Goal: Task Accomplishment & Management: Complete application form

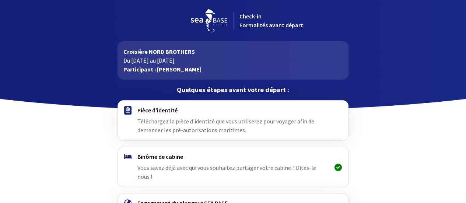
click at [128, 110] on img at bounding box center [127, 110] width 7 height 8
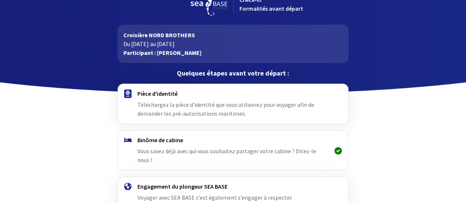
scroll to position [62, 0]
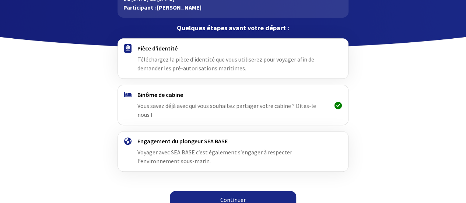
click at [251, 191] on link "Continuer" at bounding box center [233, 200] width 126 height 18
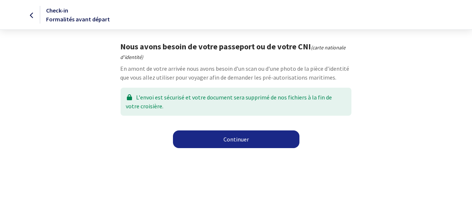
click at [232, 140] on link "Continuer" at bounding box center [236, 140] width 126 height 18
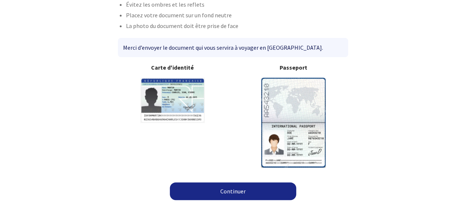
scroll to position [72, 0]
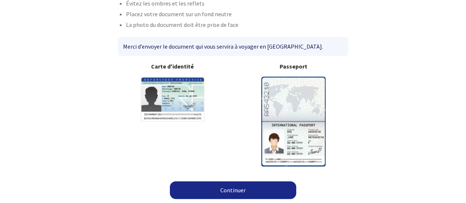
click at [289, 123] on img at bounding box center [293, 122] width 65 height 90
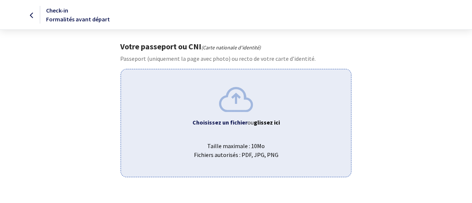
click at [241, 102] on img at bounding box center [236, 99] width 34 height 25
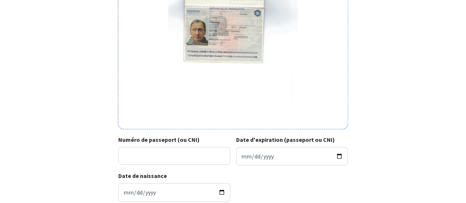
scroll to position [132, 0]
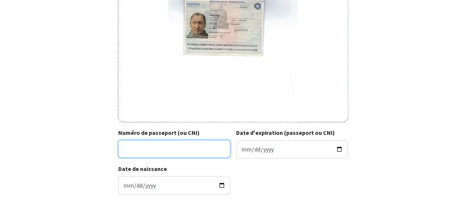
click at [152, 150] on input "Numéro de passeport (ou CNI)" at bounding box center [174, 149] width 112 height 18
type input "17FA95205"
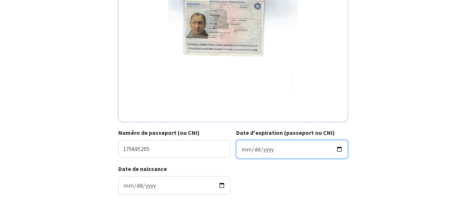
click at [248, 143] on input "Date d'expiration (passeport ou CNI)" at bounding box center [292, 149] width 112 height 18
type input "2027-11-29"
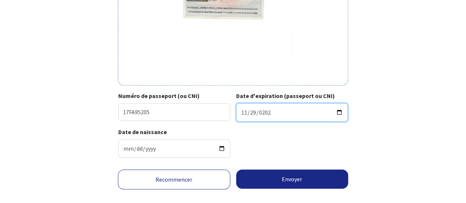
scroll to position [180, 0]
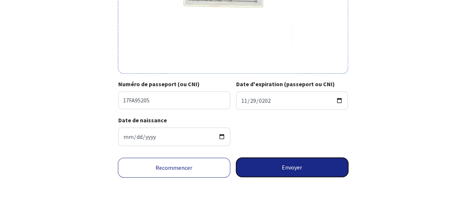
click at [298, 168] on button "Envoyer" at bounding box center [292, 167] width 112 height 19
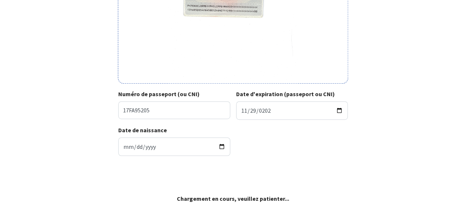
scroll to position [170, 0]
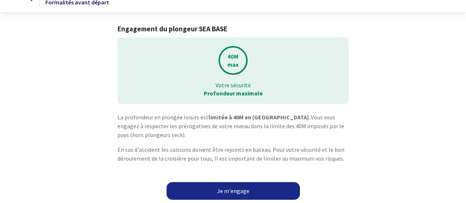
scroll to position [18, 0]
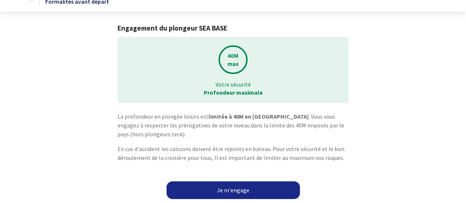
click at [242, 188] on link "Je m'engage" at bounding box center [233, 190] width 133 height 18
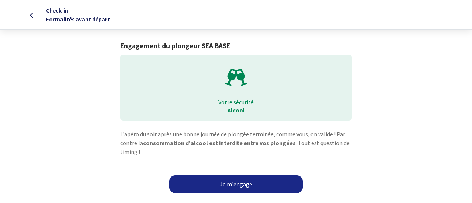
click at [242, 188] on link "Je m'engage" at bounding box center [235, 184] width 133 height 18
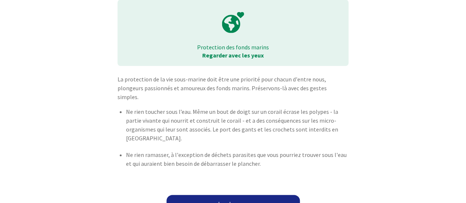
scroll to position [60, 0]
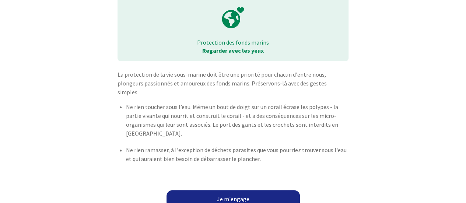
click at [243, 190] on link "Je m'engage" at bounding box center [233, 199] width 133 height 18
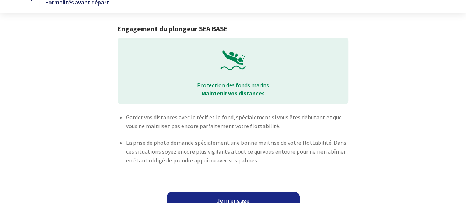
scroll to position [27, 0]
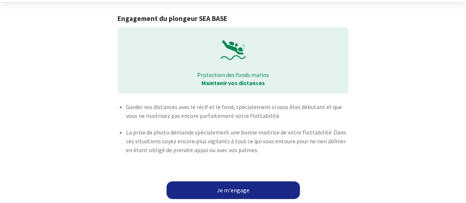
click at [229, 189] on link "Je m'engage" at bounding box center [233, 190] width 133 height 18
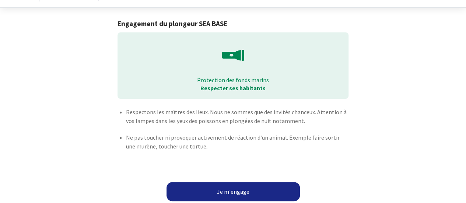
scroll to position [29, 0]
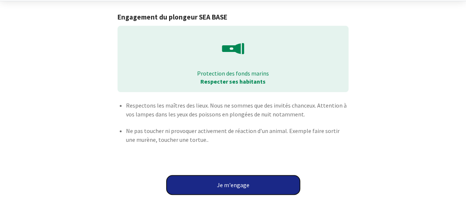
click at [268, 188] on button "Je m'engage" at bounding box center [233, 184] width 133 height 19
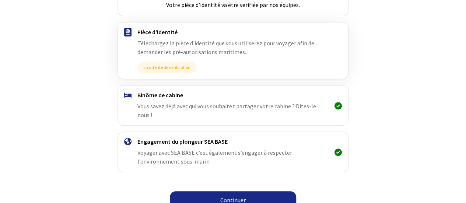
scroll to position [131, 0]
click at [281, 106] on span "Vous savez déjà avec qui vous souhaitez partager votre cabine ? Dites-le nous !" at bounding box center [227, 110] width 179 height 16
click at [336, 105] on span at bounding box center [338, 105] width 7 height 7
click at [163, 99] on div "Binôme de cabine Vous savez déjà avec qui vous souhaitez partager votre cabine …" at bounding box center [233, 105] width 191 height 28
click at [159, 95] on h4 "Binôme de cabine" at bounding box center [233, 94] width 191 height 7
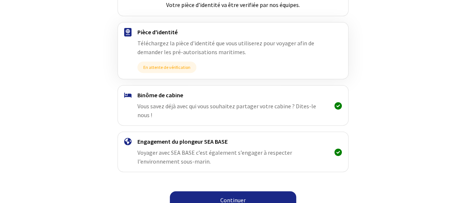
click at [240, 191] on link "Continuer" at bounding box center [233, 200] width 126 height 18
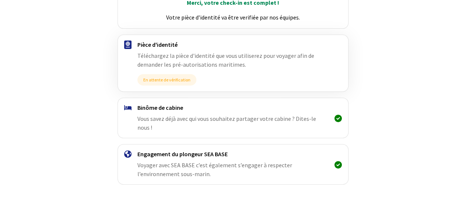
scroll to position [131, 0]
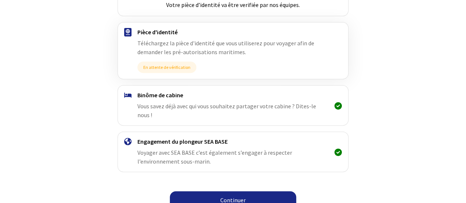
click at [227, 191] on link "Continuer" at bounding box center [233, 200] width 126 height 18
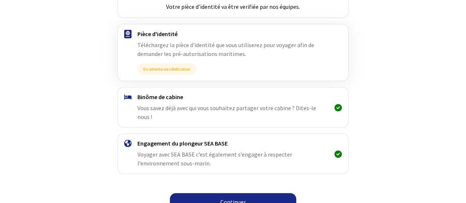
scroll to position [131, 0]
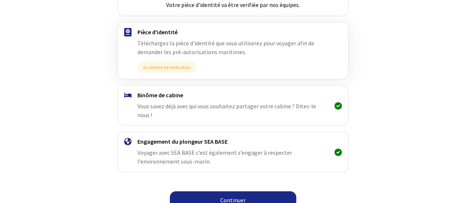
click at [263, 191] on link "Continuer" at bounding box center [233, 200] width 126 height 18
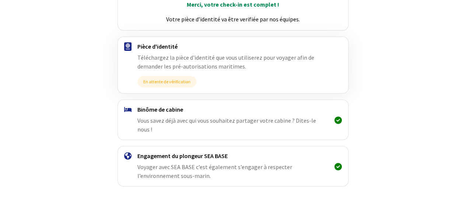
scroll to position [131, 0]
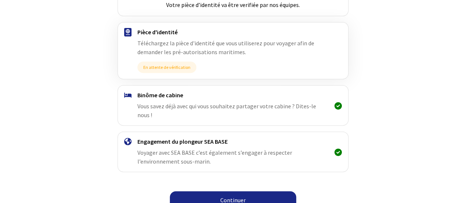
click at [268, 191] on link "Continuer" at bounding box center [233, 200] width 126 height 18
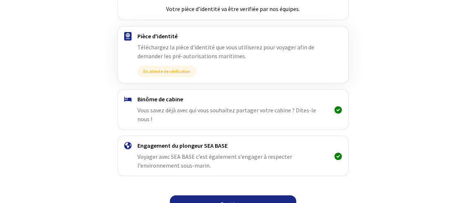
scroll to position [131, 0]
